Goal: Find specific page/section

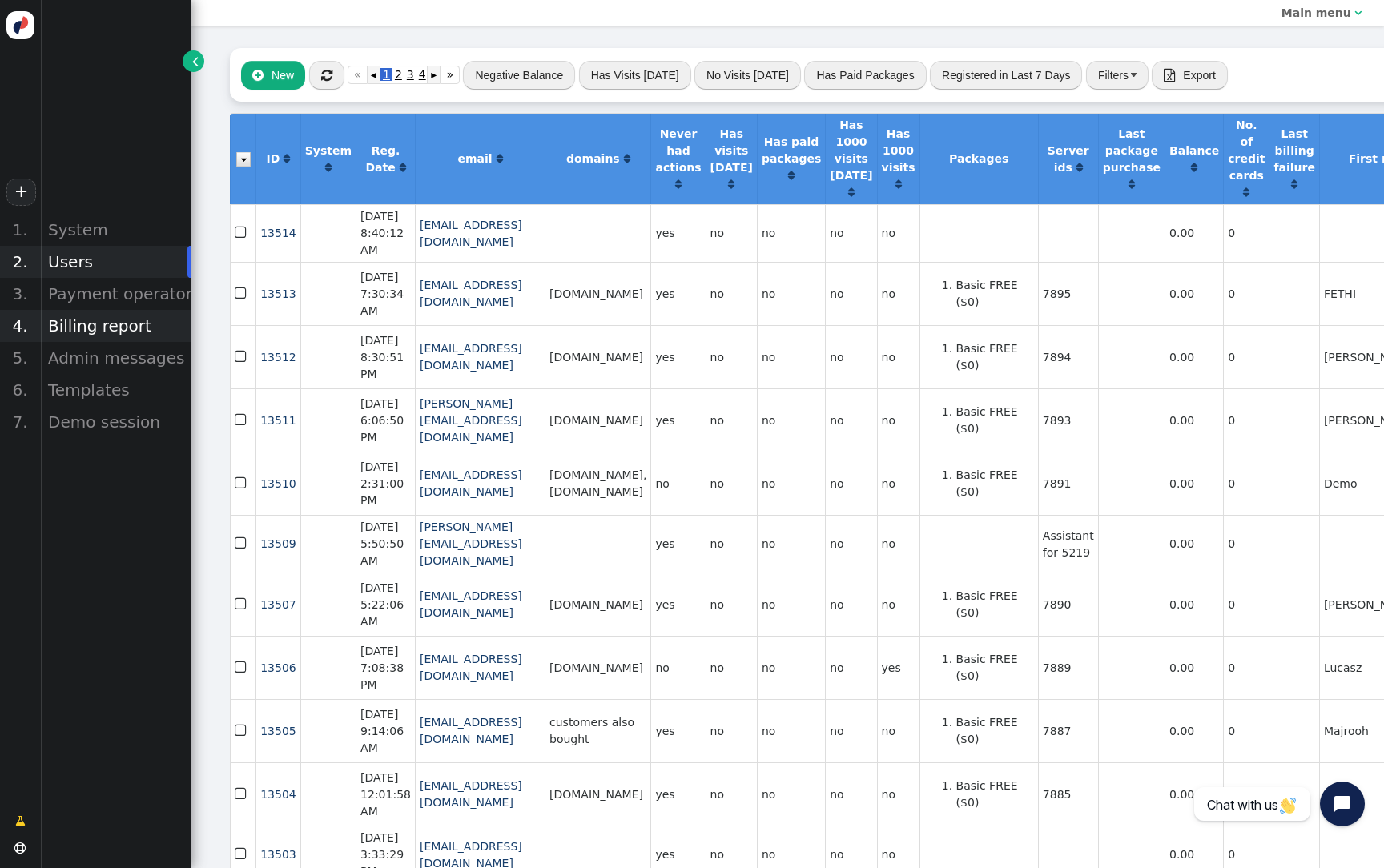
click at [105, 323] on div "Billing report" at bounding box center [116, 325] width 151 height 32
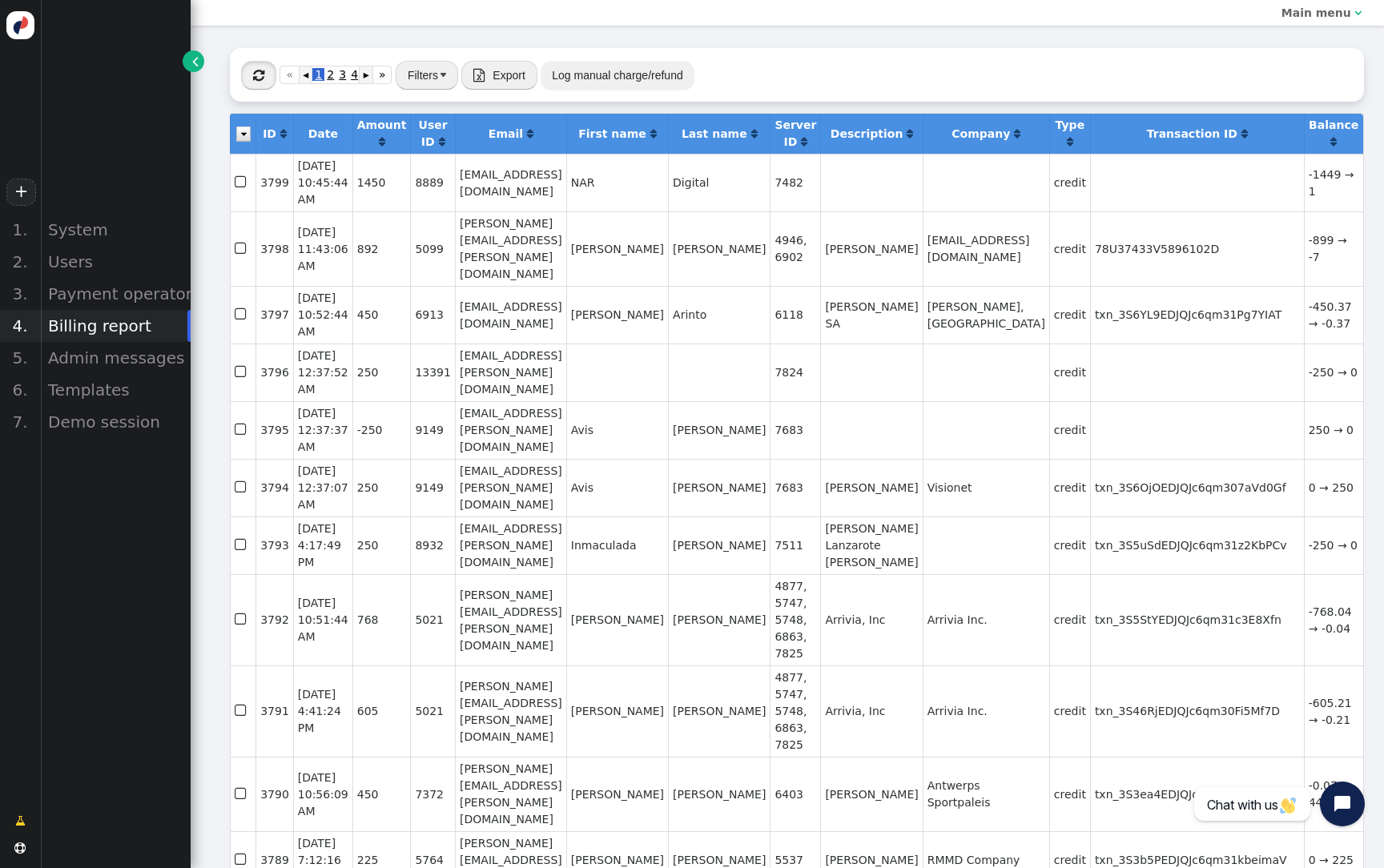
click at [254, 79] on span "" at bounding box center [258, 74] width 11 height 13
click at [129, 251] on div "Users" at bounding box center [116, 261] width 151 height 32
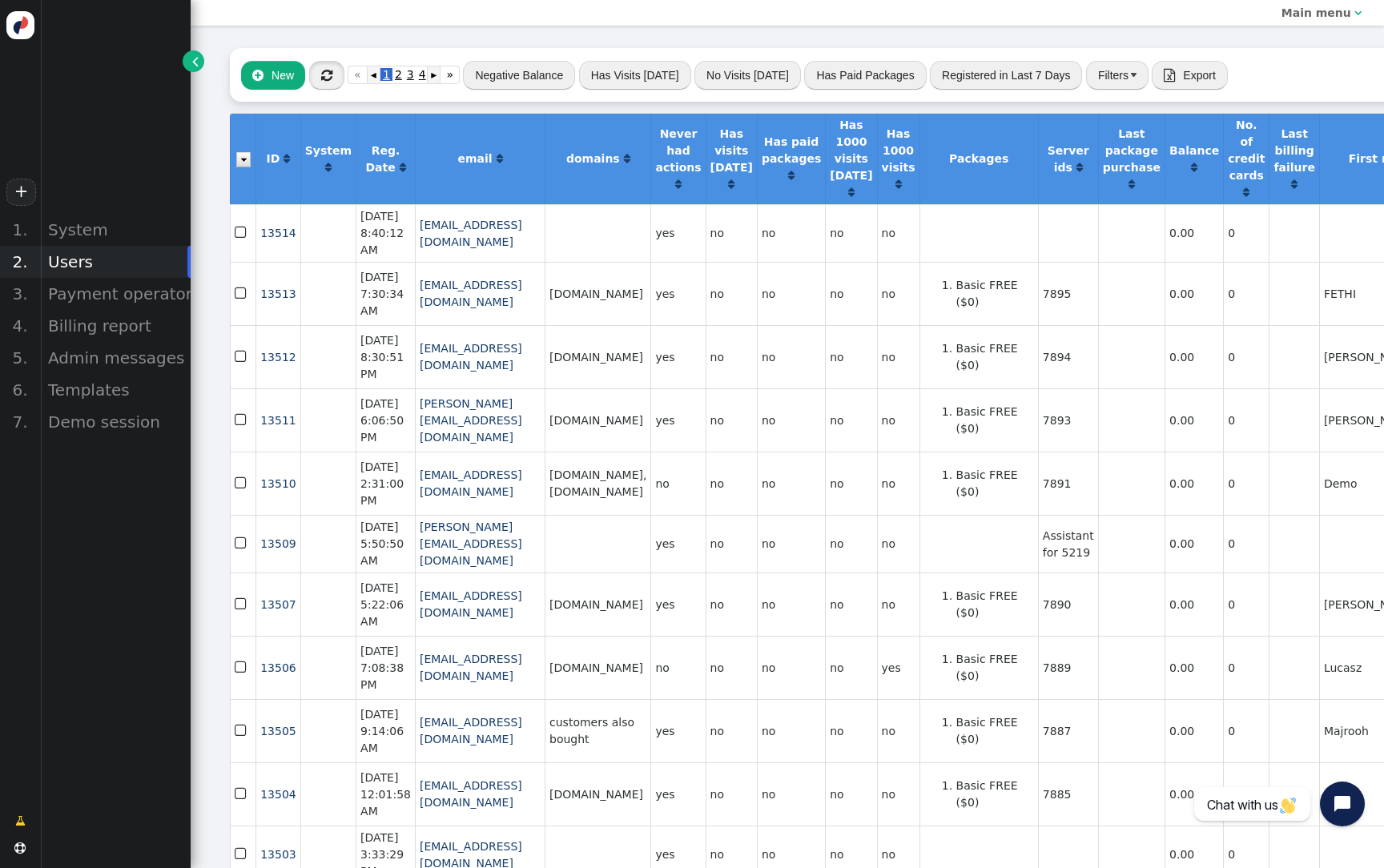
click at [334, 72] on button "" at bounding box center [326, 75] width 35 height 29
click at [334, 73] on button "" at bounding box center [326, 75] width 35 height 29
click at [334, 73] on icon "button" at bounding box center [327, 75] width 31 height 24
click at [334, 73] on button "" at bounding box center [326, 75] width 35 height 29
click at [324, 68] on span "" at bounding box center [326, 74] width 11 height 13
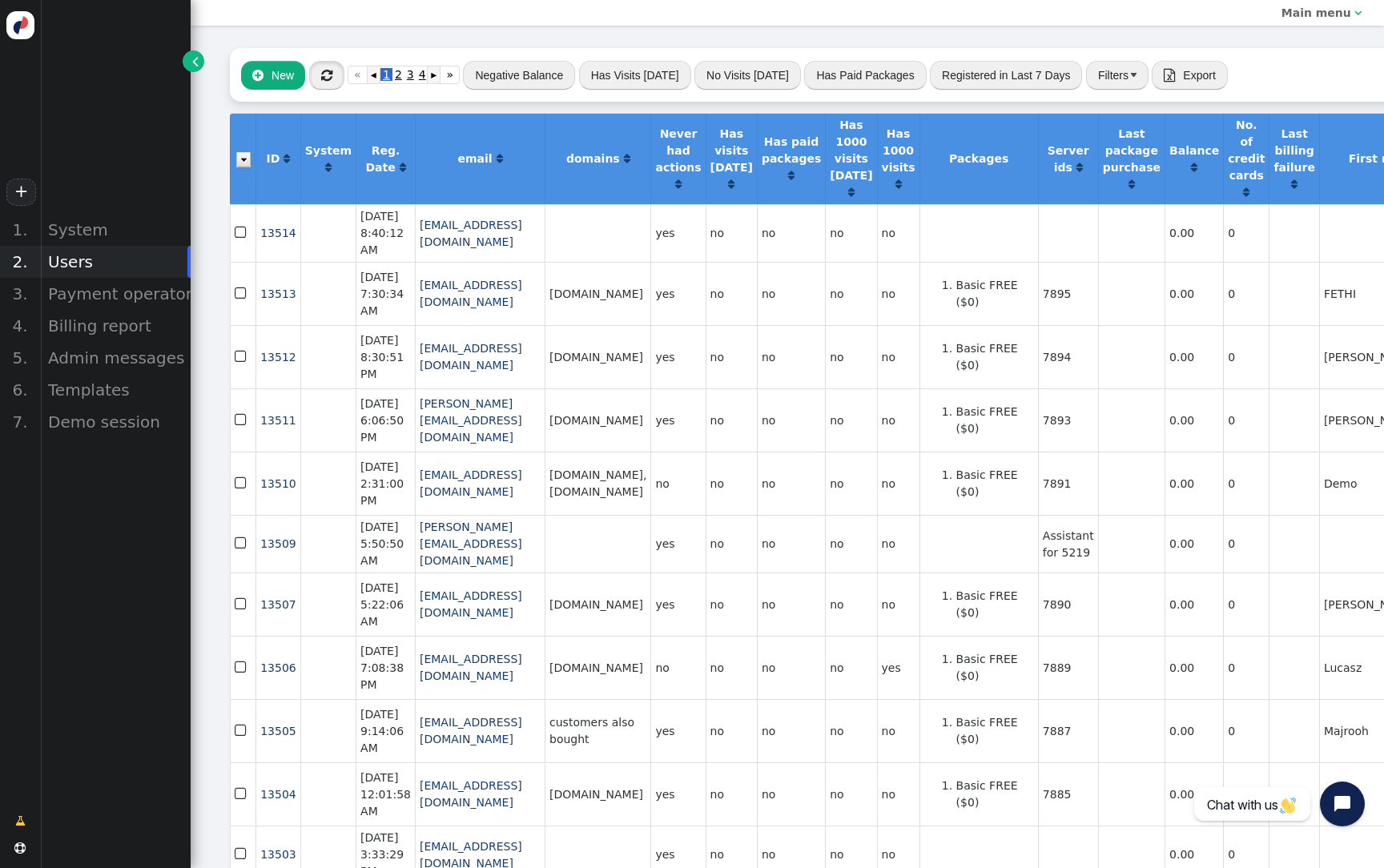
click at [324, 68] on span "" at bounding box center [326, 74] width 11 height 13
click at [318, 87] on button "" at bounding box center [326, 75] width 35 height 29
